Goal: Task Accomplishment & Management: Manage account settings

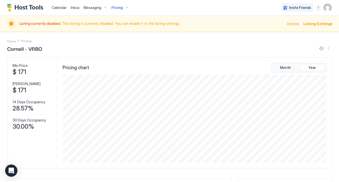
scroll to position [89, 265]
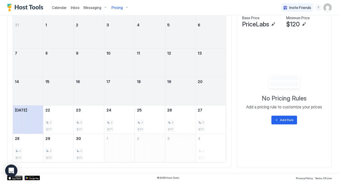
click at [32, 8] on img "Host Tools Logo" at bounding box center [26, 8] width 39 height 8
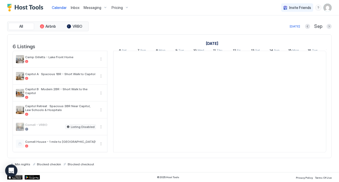
scroll to position [0, 285]
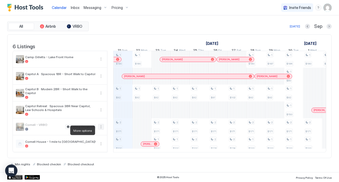
click at [100, 129] on button "More options" at bounding box center [101, 127] width 6 height 6
click at [49, 145] on div at bounding box center [169, 91] width 339 height 182
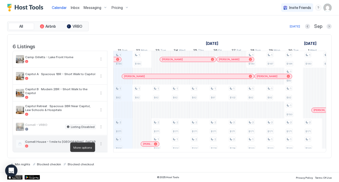
click at [102, 146] on button "More options" at bounding box center [101, 144] width 6 height 6
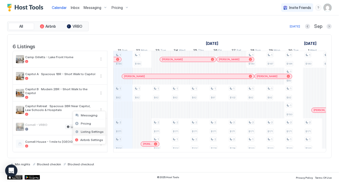
click at [93, 134] on span "Listing Settings" at bounding box center [92, 132] width 23 height 4
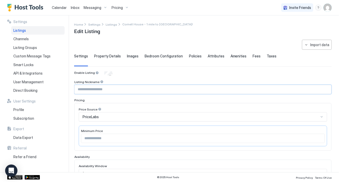
click at [117, 90] on input "Input Field" at bounding box center [203, 89] width 257 height 9
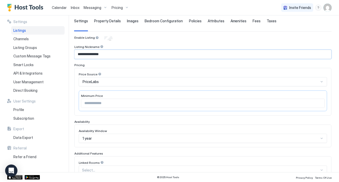
scroll to position [69, 0]
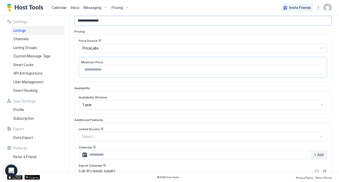
type input "**********"
click at [258, 71] on input "***" at bounding box center [203, 69] width 244 height 9
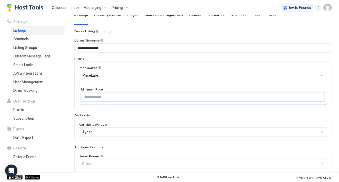
scroll to position [0, 0]
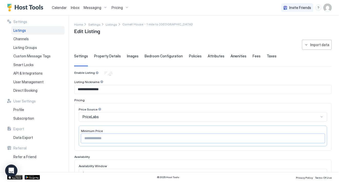
type input "***"
click at [108, 58] on span "Property Details" at bounding box center [107, 56] width 27 height 5
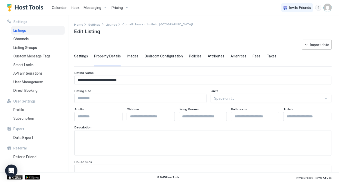
click at [130, 55] on span "Images" at bounding box center [133, 56] width 12 height 5
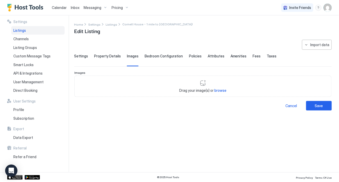
click at [221, 91] on span "browse" at bounding box center [221, 90] width 12 height 4
type input "**********"
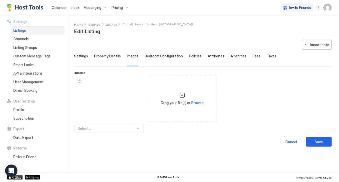
click at [137, 127] on div "Select..." at bounding box center [108, 128] width 69 height 9
click at [248, 123] on div "**********" at bounding box center [203, 103] width 258 height 127
click at [320, 146] on button "Save" at bounding box center [320, 142] width 26 height 10
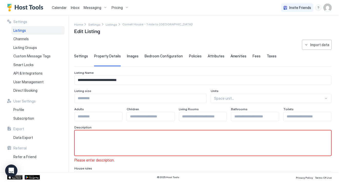
scroll to position [31, 0]
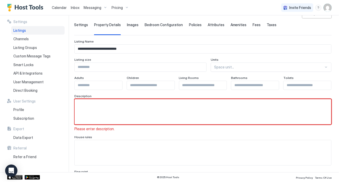
click at [224, 116] on textarea "Input Field" at bounding box center [203, 111] width 257 height 25
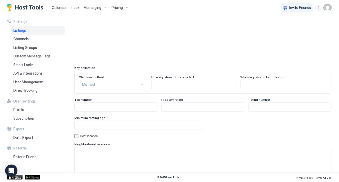
scroll to position [491, 0]
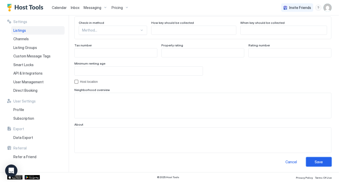
click at [315, 161] on button "Save" at bounding box center [320, 162] width 26 height 10
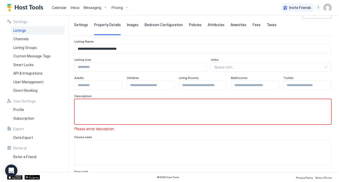
click at [94, 119] on textarea "Input Field" at bounding box center [203, 111] width 257 height 25
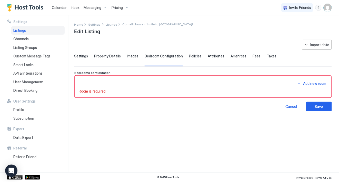
scroll to position [14, 0]
type textarea "*****"
click at [136, 90] on div "Room is required" at bounding box center [203, 91] width 249 height 5
click at [139, 83] on div "Add new room" at bounding box center [203, 83] width 249 height 7
click at [138, 81] on div "Add new room" at bounding box center [203, 83] width 249 height 7
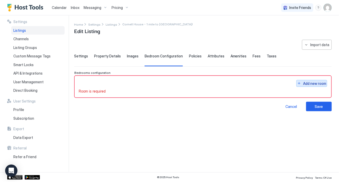
click at [315, 81] on div "Add new room" at bounding box center [315, 83] width 23 height 5
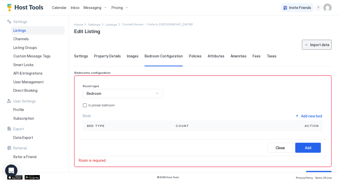
click at [312, 46] on div "Import data" at bounding box center [320, 44] width 19 height 5
click at [317, 52] on div "Airbnb" at bounding box center [323, 54] width 16 height 5
type input "****"
type input "*"
type input "********"
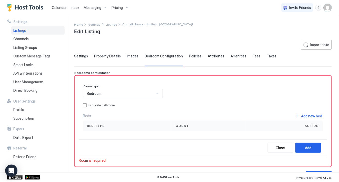
type input "**********"
type input "********"
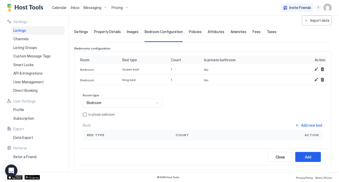
scroll to position [18, 0]
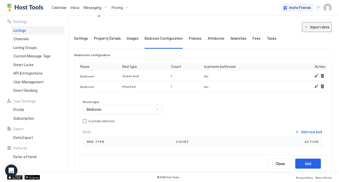
click at [321, 28] on div "Import data" at bounding box center [320, 26] width 19 height 5
click at [318, 35] on div "Airbnb" at bounding box center [323, 36] width 16 height 5
click at [312, 29] on div "Import data" at bounding box center [320, 26] width 19 height 5
click at [316, 36] on div "Airbnb" at bounding box center [323, 36] width 16 height 5
click at [132, 40] on span "Images" at bounding box center [133, 38] width 12 height 5
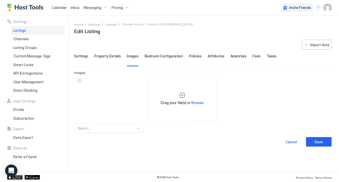
scroll to position [0, 0]
click at [103, 57] on span "Property Details" at bounding box center [107, 56] width 27 height 5
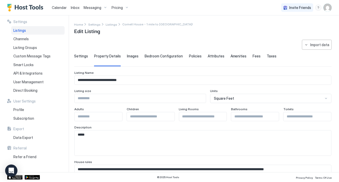
click at [81, 54] on span "Settings" at bounding box center [81, 56] width 14 height 5
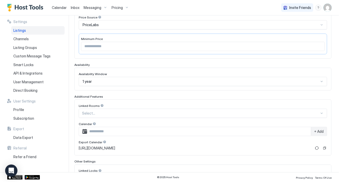
scroll to position [145, 0]
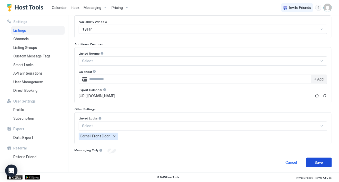
click at [324, 162] on button "Save" at bounding box center [320, 163] width 26 height 10
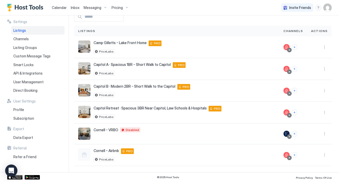
scroll to position [27, 0]
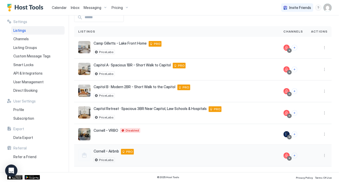
click at [86, 154] on div at bounding box center [84, 155] width 12 height 12
click at [326, 134] on button "More options" at bounding box center [325, 134] width 6 height 6
click at [314, 157] on span "Listing Settings" at bounding box center [313, 158] width 23 height 4
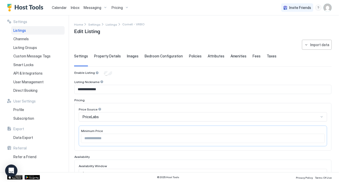
click at [215, 115] on div "PriceLabs" at bounding box center [201, 117] width 237 height 5
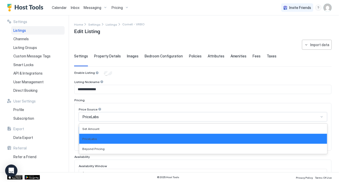
click at [215, 115] on div "PriceLabs" at bounding box center [201, 117] width 237 height 5
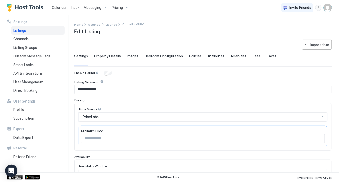
click at [329, 9] on img "User profile" at bounding box center [328, 8] width 8 height 8
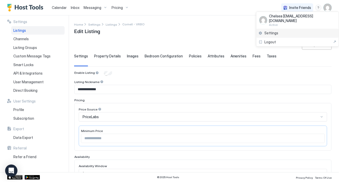
click at [285, 29] on div "Settings" at bounding box center [298, 33] width 82 height 9
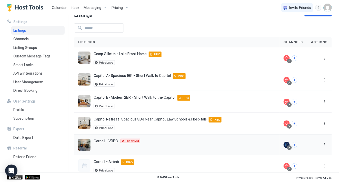
scroll to position [27, 0]
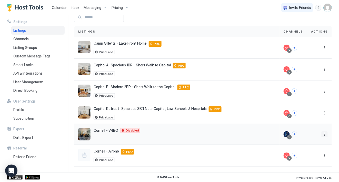
click at [326, 135] on button "More options" at bounding box center [325, 134] width 6 height 6
click at [313, 160] on div "Listing Settings" at bounding box center [312, 158] width 35 height 8
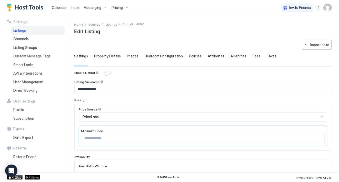
click at [60, 6] on span "Calendar" at bounding box center [59, 7] width 15 height 4
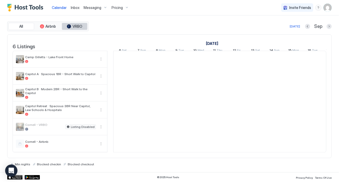
scroll to position [0, 285]
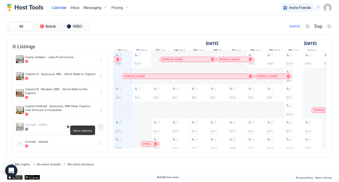
click at [101, 129] on button "More options" at bounding box center [101, 127] width 6 height 6
click at [90, 129] on div at bounding box center [169, 91] width 339 height 182
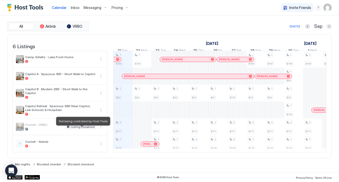
click at [90, 127] on span "Listing Disabled" at bounding box center [83, 127] width 24 height 0
click at [100, 130] on button "More options" at bounding box center [101, 127] width 6 height 6
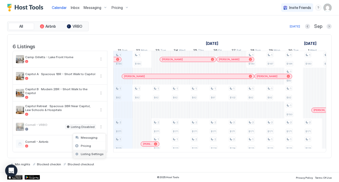
click at [93, 155] on span "Listing Settings" at bounding box center [92, 154] width 23 height 4
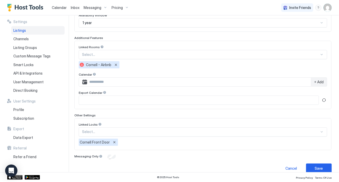
scroll to position [157, 0]
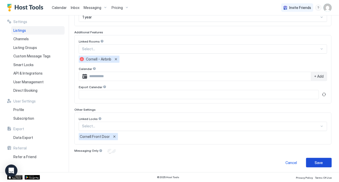
click at [312, 159] on button "Save" at bounding box center [320, 163] width 26 height 10
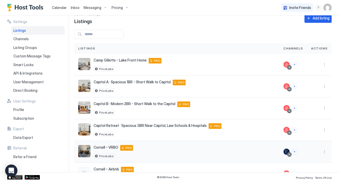
scroll to position [28, 0]
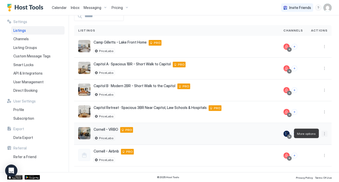
click at [324, 132] on button "More options" at bounding box center [325, 134] width 6 height 6
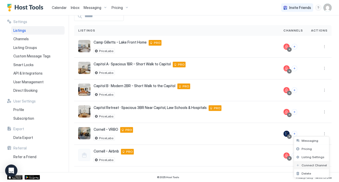
click at [308, 163] on div "Connect Channel" at bounding box center [312, 166] width 35 height 8
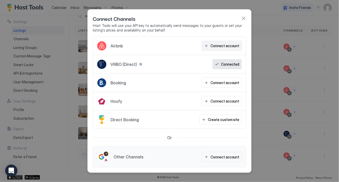
click at [231, 44] on div "Connect account" at bounding box center [225, 45] width 29 height 5
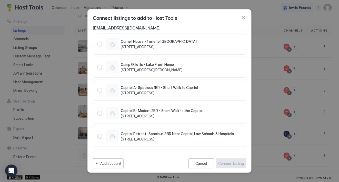
click at [231, 49] on div "Cornell House - 1 mile to [GEOGRAPHIC_DATA]! [STREET_ADDRESS]" at bounding box center [169, 44] width 145 height 12
click at [173, 46] on span "[STREET_ADDRESS]" at bounding box center [159, 47] width 77 height 5
click at [100, 44] on div "938460891142416183" at bounding box center [99, 44] width 5 height 5
click at [100, 43] on div "938460891142416183" at bounding box center [99, 44] width 5 height 5
click at [102, 71] on div "Camp Gilletts - Lake Front Home [STREET_ADDRESS][PERSON_NAME]" at bounding box center [139, 67] width 85 height 12
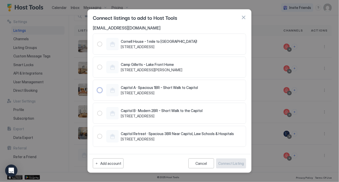
click at [101, 84] on div "Capitol A · Spacious 1BR - Short Walk to Capitol [STREET_ADDRESS]" at bounding box center [147, 90] width 101 height 12
click at [101, 55] on div "Cornell House - 1 mile to [GEOGRAPHIC_DATA]! [STREET_ADDRESS] [GEOGRAPHIC_DATA]…" at bounding box center [170, 90] width 154 height 113
click at [243, 19] on button "button" at bounding box center [243, 17] width 5 height 5
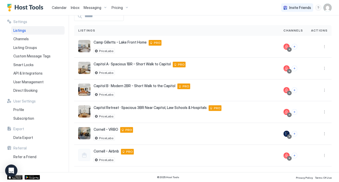
click at [61, 10] on div "Calendar" at bounding box center [59, 8] width 19 height 10
click at [61, 8] on span "Calendar" at bounding box center [59, 7] width 15 height 4
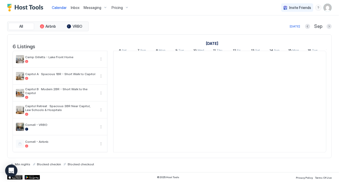
scroll to position [0, 285]
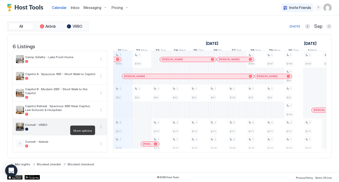
click at [101, 130] on button "More options" at bounding box center [101, 127] width 6 height 6
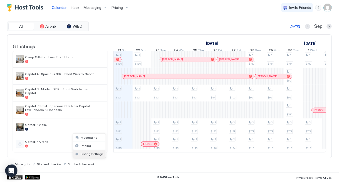
click at [86, 155] on span "Listing Settings" at bounding box center [92, 154] width 23 height 4
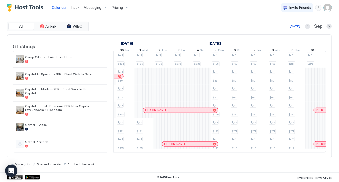
scroll to position [0, 478]
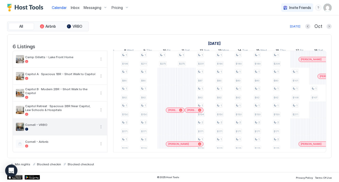
click at [100, 130] on button "More options" at bounding box center [101, 127] width 6 height 6
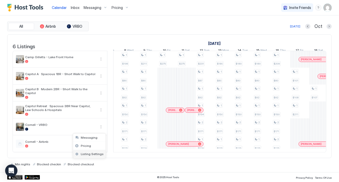
click at [92, 152] on div "Listing Settings" at bounding box center [89, 154] width 33 height 8
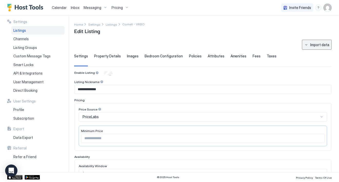
click at [315, 43] on div "Import data" at bounding box center [320, 44] width 19 height 5
click at [317, 53] on div "VRBO" at bounding box center [322, 54] width 15 height 5
click at [329, 7] on img "User profile" at bounding box center [328, 8] width 8 height 8
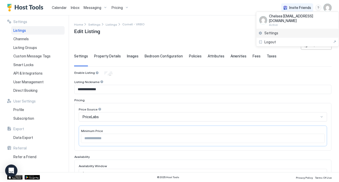
click at [293, 29] on div "Settings" at bounding box center [298, 33] width 82 height 9
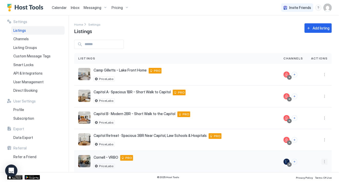
click at [324, 162] on button "More options" at bounding box center [325, 162] width 6 height 6
click at [312, 141] on div "Listing Settings" at bounding box center [312, 138] width 35 height 8
click at [325, 162] on button "More options" at bounding box center [325, 162] width 6 height 6
click at [319, 147] on span "Connect Channel" at bounding box center [314, 146] width 25 height 4
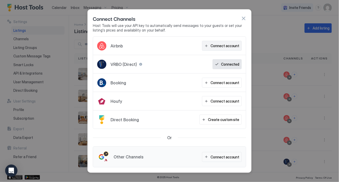
click at [221, 45] on div "Connect account" at bounding box center [225, 45] width 29 height 5
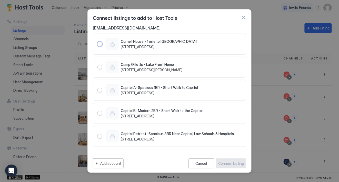
click at [100, 45] on div "938460891142416183" at bounding box center [99, 44] width 5 height 5
click at [202, 165] on div "Cancel" at bounding box center [202, 164] width 12 height 4
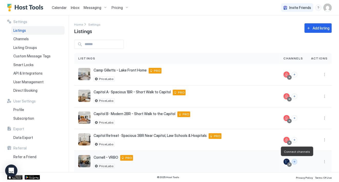
click at [296, 162] on button "Connect channels" at bounding box center [295, 162] width 6 height 6
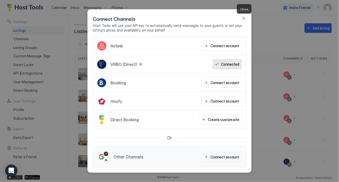
click at [243, 19] on button "button" at bounding box center [243, 18] width 5 height 5
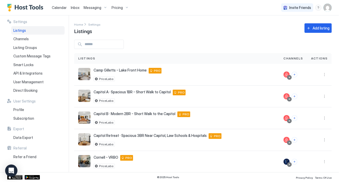
click at [93, 7] on span "Messaging" at bounding box center [93, 7] width 18 height 5
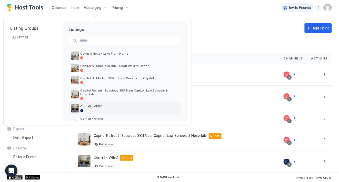
click at [92, 109] on div at bounding box center [129, 110] width 99 height 3
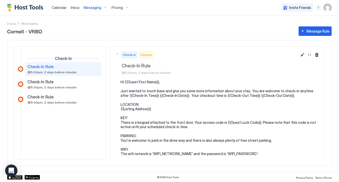
click at [93, 8] on span "Messaging" at bounding box center [93, 7] width 18 height 5
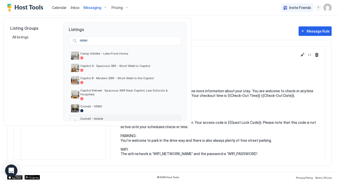
click at [99, 117] on span "Cornell - Airbnb" at bounding box center [129, 119] width 99 height 4
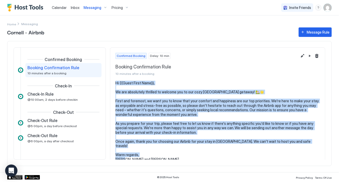
drag, startPoint x: 148, startPoint y: 154, endPoint x: 114, endPoint y: 84, distance: 78.2
click at [114, 84] on section "Hi {{Guest First Name}}, We are absolutely thrilled to welcome you to our cozy …" at bounding box center [217, 124] width 215 height 86
copy pre "Hi {{Guest First Name}}, We are absolutely thrilled to welcome you to our cozy …"
click at [101, 5] on div "Messaging" at bounding box center [96, 7] width 28 height 9
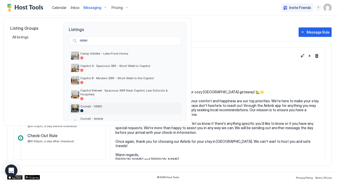
click at [98, 109] on div "Cornell - VRBO" at bounding box center [125, 108] width 112 height 12
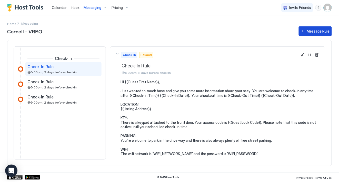
click at [316, 32] on div "Message Rule" at bounding box center [318, 31] width 23 height 5
click at [304, 53] on button "Edit message rule" at bounding box center [303, 55] width 6 height 6
click at [311, 33] on div "Message Rule" at bounding box center [318, 31] width 23 height 5
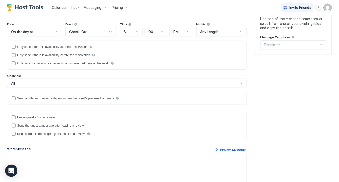
scroll to position [59, 0]
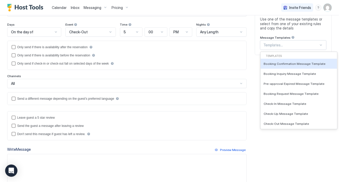
click at [286, 45] on div at bounding box center [291, 45] width 55 height 5
click at [241, 80] on div "All" at bounding box center [127, 83] width 240 height 9
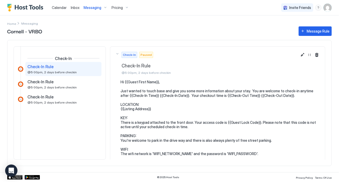
click at [101, 6] on div "Messaging" at bounding box center [96, 7] width 28 height 9
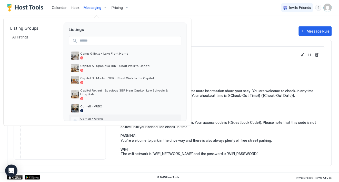
click at [98, 117] on span "Cornell - Airbnb" at bounding box center [129, 119] width 99 height 4
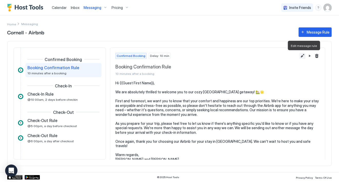
click at [303, 54] on button "Edit message rule" at bounding box center [303, 56] width 6 height 6
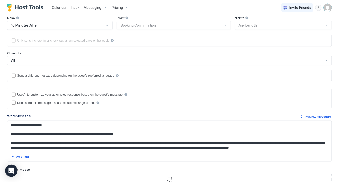
scroll to position [65, 0]
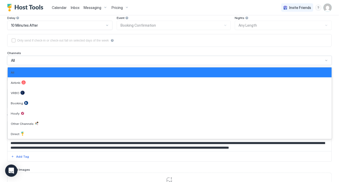
click at [292, 65] on div "All" at bounding box center [169, 60] width 325 height 9
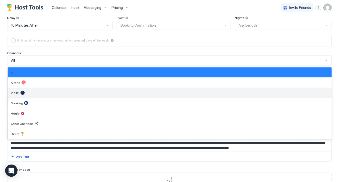
click at [241, 91] on div "VRBO" at bounding box center [170, 93] width 318 height 4
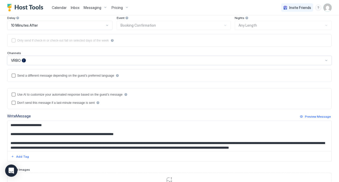
click at [267, 58] on div "VRBO" at bounding box center [167, 60] width 313 height 5
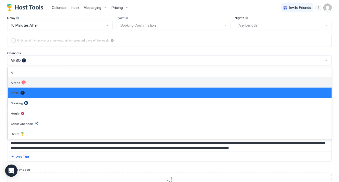
click at [234, 85] on div "Airbnb" at bounding box center [170, 83] width 325 height 10
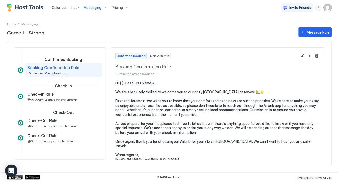
click at [93, 10] on div "Messaging" at bounding box center [96, 7] width 28 height 9
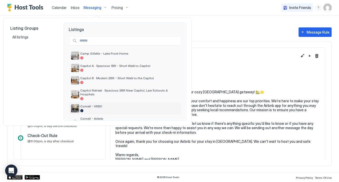
click at [90, 110] on div "Cornell - VRBO" at bounding box center [125, 108] width 112 height 12
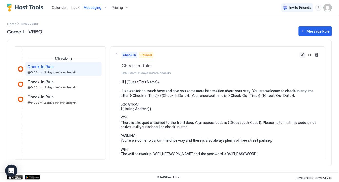
click at [302, 55] on button "Edit message rule" at bounding box center [303, 55] width 6 height 6
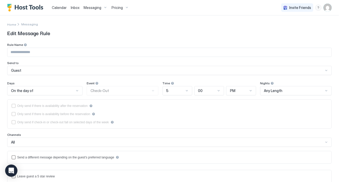
type input "**********"
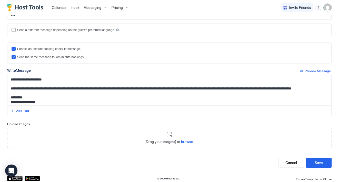
scroll to position [128, 0]
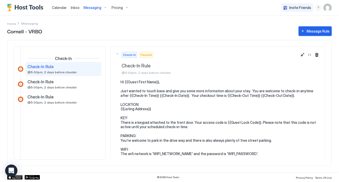
click at [322, 35] on button "Message Rule" at bounding box center [315, 31] width 33 height 10
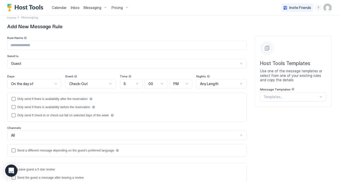
click at [267, 102] on div "Templates..." at bounding box center [294, 96] width 66 height 9
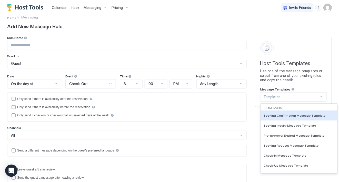
scroll to position [8, 0]
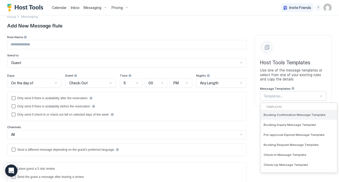
click at [279, 116] on span "Booking Confirmation Message Template" at bounding box center [295, 115] width 62 height 4
type input "**********"
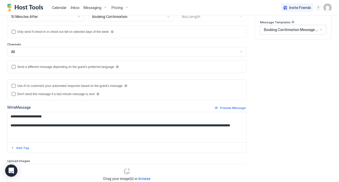
scroll to position [74, 0]
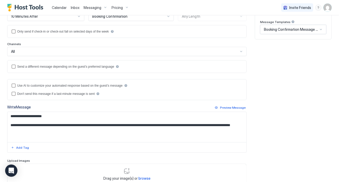
click at [124, 134] on textarea "**********" at bounding box center [127, 127] width 240 height 30
paste textarea "**********"
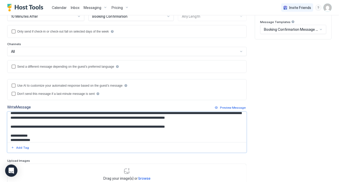
scroll to position [36, 0]
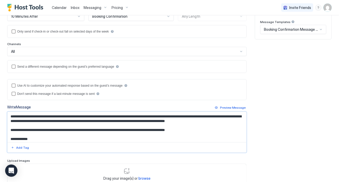
drag, startPoint x: 82, startPoint y: 130, endPoint x: 73, endPoint y: 130, distance: 9.5
click at [73, 130] on textarea "**********" at bounding box center [127, 127] width 240 height 30
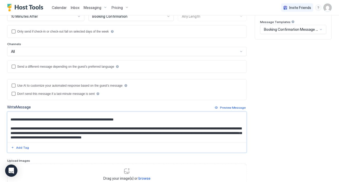
scroll to position [5, 0]
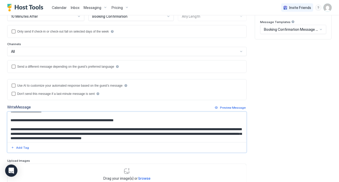
click at [125, 133] on textarea "**********" at bounding box center [127, 127] width 240 height 30
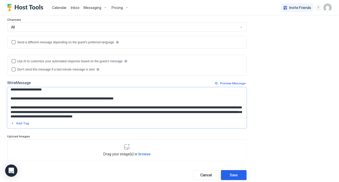
scroll to position [112, 0]
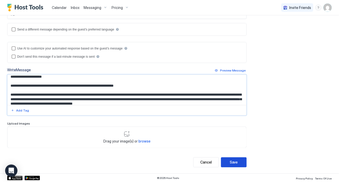
type textarea "**********"
click at [235, 164] on div "Save" at bounding box center [234, 162] width 8 height 5
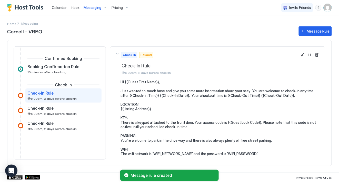
click at [90, 7] on span "Messaging" at bounding box center [93, 7] width 18 height 5
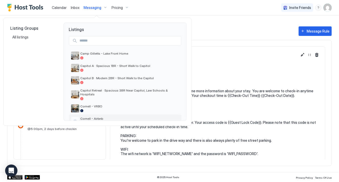
click at [94, 117] on div "Cornell - Airbnb" at bounding box center [125, 121] width 108 height 8
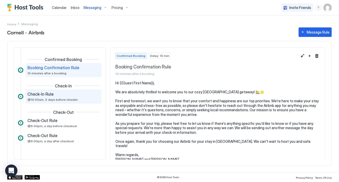
click at [78, 99] on div "Check-In Rule @10:00am, 2 days before checkin" at bounding box center [59, 97] width 65 height 10
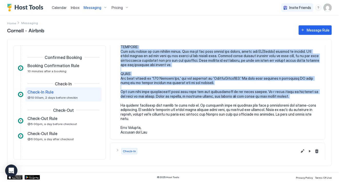
scroll to position [118, 0]
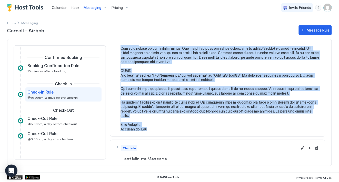
drag, startPoint x: 119, startPoint y: 80, endPoint x: 155, endPoint y: 130, distance: 61.7
click at [155, 130] on div at bounding box center [218, 46] width 205 height 171
copy pre "Lo {{Ipsum Dolor Sita}}, C adip elitse do eiusm temp inc utlabor etd magn aliq …"
click at [93, 7] on span "Messaging" at bounding box center [93, 7] width 18 height 5
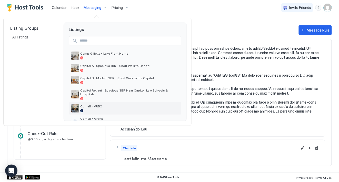
click at [87, 105] on span "Cornell - VRBO" at bounding box center [129, 107] width 99 height 4
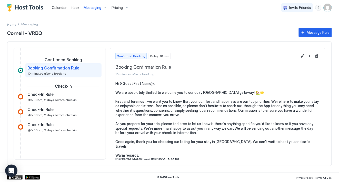
click at [93, 6] on span "Messaging" at bounding box center [93, 7] width 18 height 5
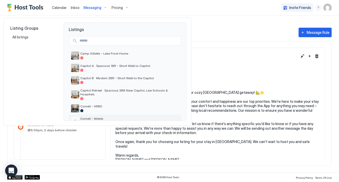
click at [89, 117] on span "Cornell - Airbnb" at bounding box center [129, 119] width 99 height 4
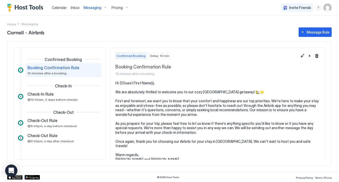
click at [97, 8] on span "Messaging" at bounding box center [93, 7] width 18 height 5
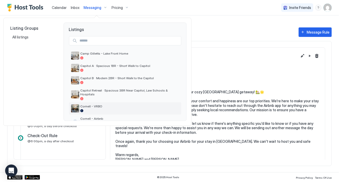
click at [97, 109] on div at bounding box center [129, 110] width 99 height 3
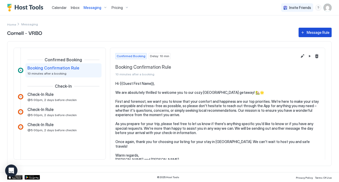
click at [315, 35] on button "Message Rule" at bounding box center [315, 33] width 33 height 10
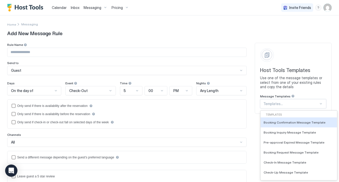
click at [272, 104] on div "Host Tools Templates Use one of the message templates or select from one of you…" at bounding box center [293, 78] width 77 height 71
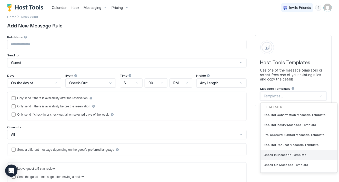
scroll to position [1, 0]
click at [278, 153] on span "Check-In Message Template" at bounding box center [285, 154] width 43 height 4
type input "**********"
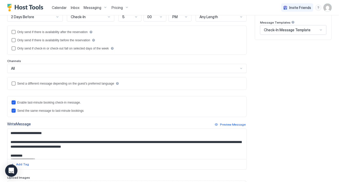
scroll to position [75, 0]
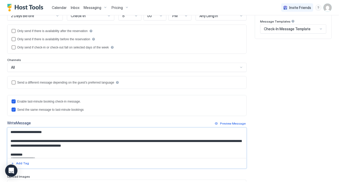
click at [74, 138] on textarea "**********" at bounding box center [127, 143] width 240 height 30
paste textarea "**********"
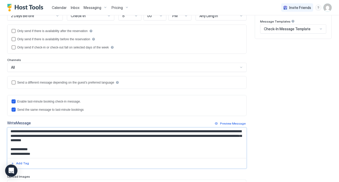
drag, startPoint x: 39, startPoint y: 142, endPoint x: 32, endPoint y: 143, distance: 7.0
click at [32, 143] on textarea "Input Field" at bounding box center [127, 143] width 240 height 30
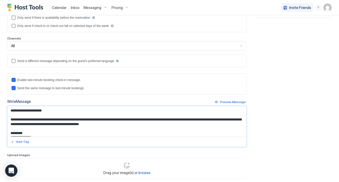
scroll to position [128, 0]
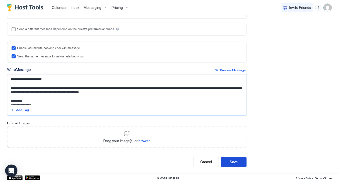
type textarea "**********"
click at [232, 166] on button "Save" at bounding box center [234, 162] width 26 height 10
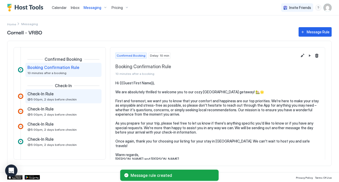
click at [92, 96] on div "Check-In Rule" at bounding box center [59, 93] width 65 height 5
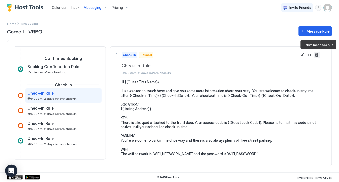
click at [317, 55] on button "Delete message rule" at bounding box center [317, 55] width 6 height 6
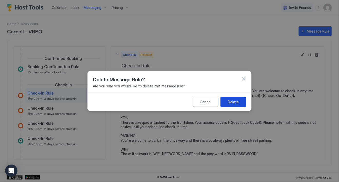
click at [229, 106] on button "Delete" at bounding box center [234, 102] width 26 height 10
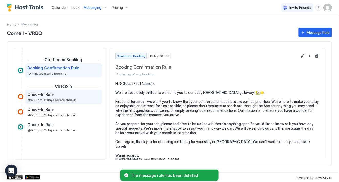
click at [97, 98] on div "Check-In Rule @5:00pm, 2 days before checkin" at bounding box center [63, 97] width 72 height 10
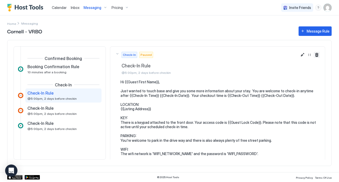
click at [318, 53] on button "Delete message rule" at bounding box center [317, 55] width 6 height 6
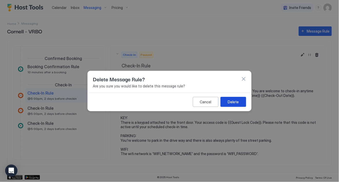
click at [228, 103] on button "Delete" at bounding box center [234, 102] width 26 height 10
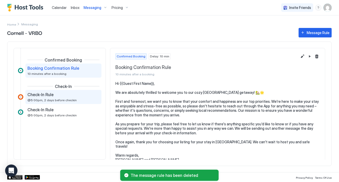
click at [94, 98] on div "Check-In Rule @5:00pm, 2 days before checkin" at bounding box center [63, 97] width 72 height 10
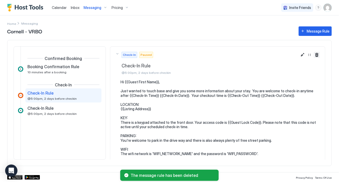
click at [318, 53] on button "Delete message rule" at bounding box center [317, 55] width 6 height 6
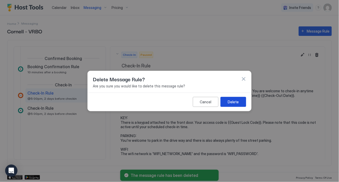
click at [233, 102] on div "Delete" at bounding box center [233, 101] width 11 height 5
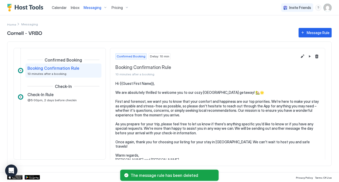
click at [94, 7] on span "Messaging" at bounding box center [93, 7] width 18 height 5
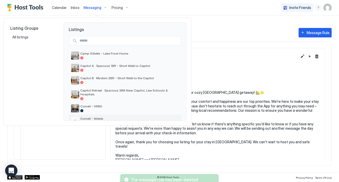
click at [91, 117] on span "Cornell - Airbnb" at bounding box center [129, 119] width 99 height 4
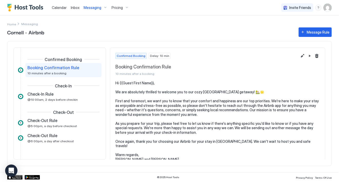
click at [94, 6] on span "Messaging" at bounding box center [93, 7] width 18 height 5
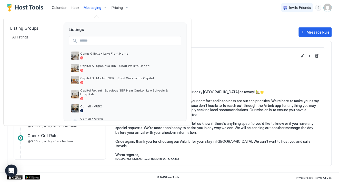
click at [73, 130] on div at bounding box center [169, 91] width 339 height 182
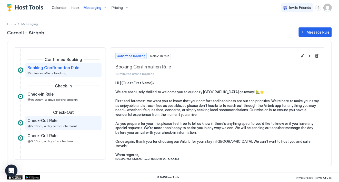
click at [73, 126] on div "Check-Out Rule @5:00pm, a day before checkout" at bounding box center [59, 123] width 65 height 10
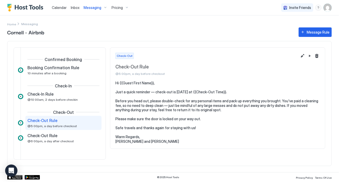
click at [141, 106] on pre "Hi {{Guest First Name}}, Just a quick reminder — check-out is [DATE] at {{Check…" at bounding box center [218, 112] width 205 height 63
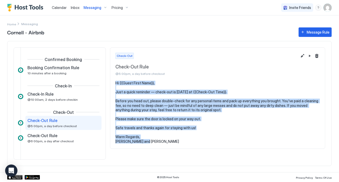
drag, startPoint x: 115, startPoint y: 82, endPoint x: 143, endPoint y: 143, distance: 67.4
click at [143, 143] on section "Hi {{Guest First Name}}, Just a quick reminder — check-out is [DATE] at {{Check…" at bounding box center [217, 115] width 215 height 68
copy pre "Hi {{Guest First Name}}, Just a quick reminder — check-out is [DATE] at {{Check…"
click at [101, 6] on div "Messaging" at bounding box center [96, 7] width 28 height 9
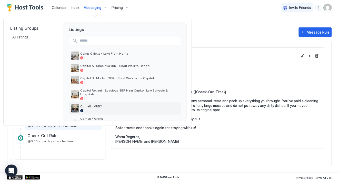
click at [92, 105] on span "Cornell - VRBO" at bounding box center [129, 107] width 99 height 4
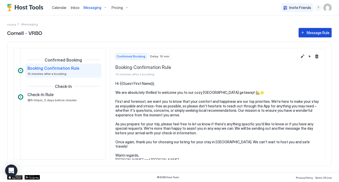
click at [311, 34] on div "Message Rule" at bounding box center [318, 32] width 23 height 5
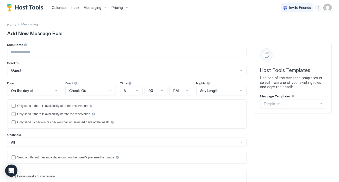
click at [278, 103] on div "Host Tools Templates Use one of the message templates or select from one of you…" at bounding box center [293, 78] width 77 height 71
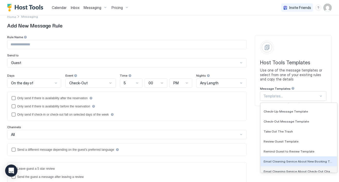
scroll to position [36, 0]
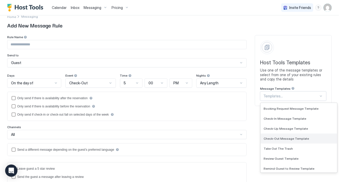
click at [269, 138] on span "Check-Out Message Template" at bounding box center [286, 139] width 45 height 4
type input "**********"
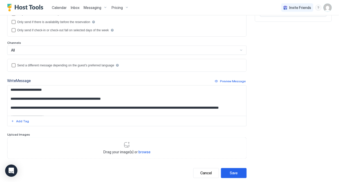
scroll to position [103, 0]
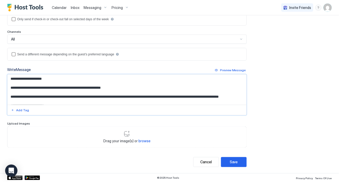
click at [68, 101] on textarea "**********" at bounding box center [127, 90] width 240 height 30
paste textarea "**********"
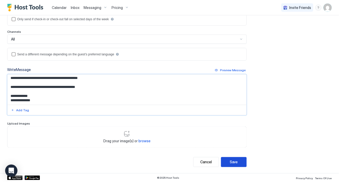
type textarea "**********"
click at [236, 161] on div "Save" at bounding box center [234, 162] width 8 height 5
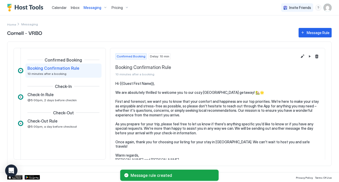
click at [88, 8] on span "Messaging" at bounding box center [93, 7] width 18 height 5
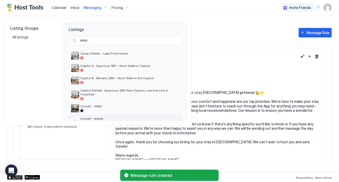
click at [86, 117] on span "Cornell - Airbnb" at bounding box center [129, 119] width 99 height 4
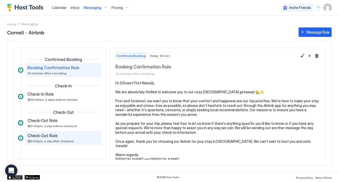
click at [76, 141] on div "Check-Out Rule @6:00pm, a day after checkout" at bounding box center [59, 138] width 65 height 10
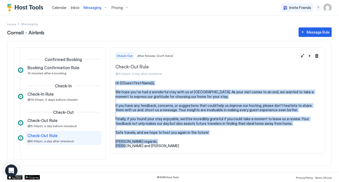
drag, startPoint x: 145, startPoint y: 149, endPoint x: 114, endPoint y: 83, distance: 72.6
click at [114, 83] on section "Hi {{Guest First Name}}, We hope you've had a wonderful stay with us at [GEOGRA…" at bounding box center [217, 117] width 215 height 73
copy pre "Hi {{Guest First Name}}, We hope you've had a wonderful stay with us at [GEOGRA…"
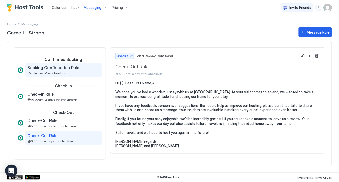
click at [93, 70] on div "Booking Confirmation Rule 10 minutes after a booking" at bounding box center [63, 70] width 72 height 10
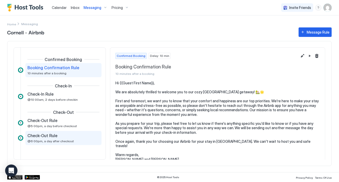
click at [65, 138] on div "Check-Out Rule @6:00pm, a day after checkout" at bounding box center [59, 138] width 65 height 10
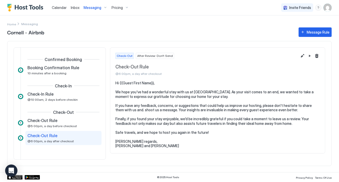
click at [95, 9] on span "Messaging" at bounding box center [93, 7] width 18 height 5
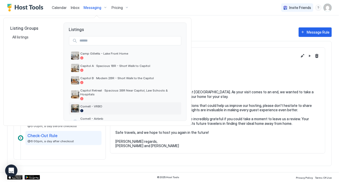
click at [90, 105] on span "Cornell - VRBO" at bounding box center [129, 107] width 99 height 4
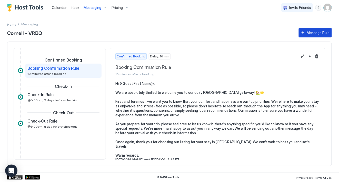
click at [309, 34] on div "Message Rule" at bounding box center [318, 32] width 23 height 5
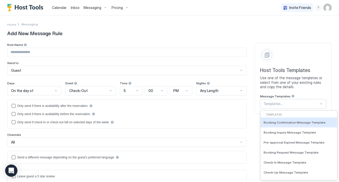
click at [293, 101] on div "Templates..." at bounding box center [294, 103] width 66 height 9
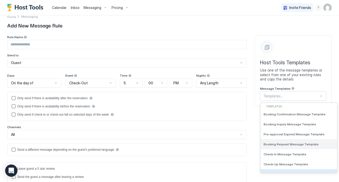
scroll to position [10, 0]
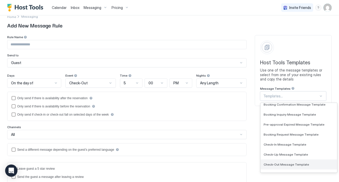
click at [287, 167] on div "Check-Out Message Template" at bounding box center [299, 165] width 77 height 10
type input "**********"
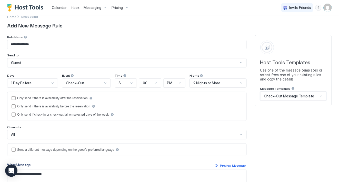
click at [55, 85] on div "1 Day Before" at bounding box center [32, 83] width 51 height 9
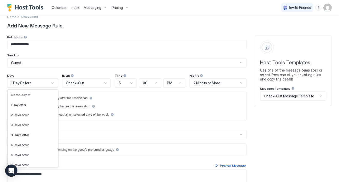
scroll to position [822, 0]
click at [40, 105] on div "1 Day After" at bounding box center [33, 104] width 44 height 4
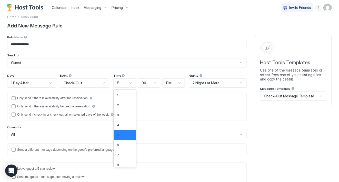
click at [125, 81] on div "5" at bounding box center [122, 83] width 11 height 5
click at [120, 142] on div "6" at bounding box center [125, 145] width 22 height 10
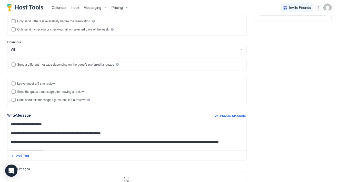
scroll to position [100, 0]
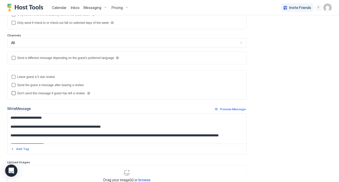
click at [15, 93] on div "disableMessageAfterReview" at bounding box center [14, 93] width 4 height 4
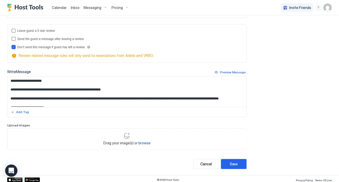
scroll to position [148, 0]
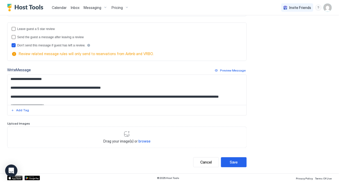
click at [73, 88] on textarea "**********" at bounding box center [127, 90] width 240 height 30
paste textarea "**********"
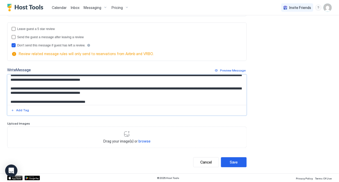
scroll to position [41, 0]
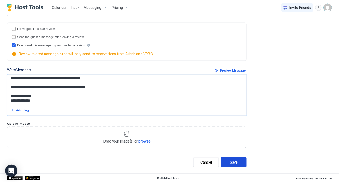
type textarea "**********"
click at [242, 165] on button "Save" at bounding box center [234, 163] width 26 height 10
